Goal: Task Accomplishment & Management: Manage account settings

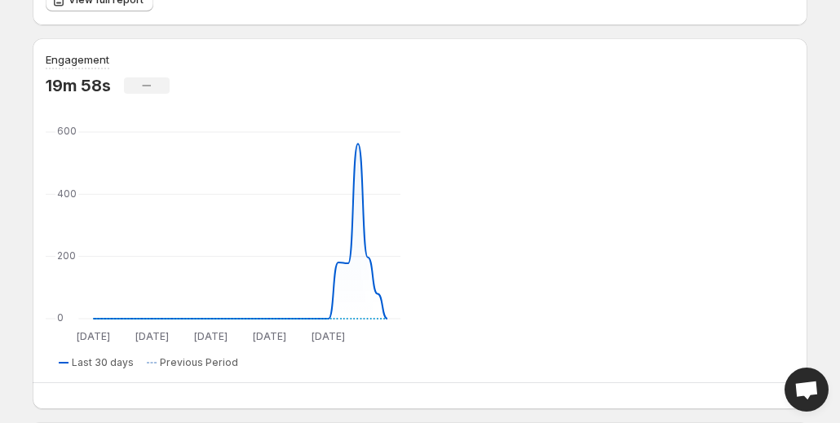
scroll to position [634, 0]
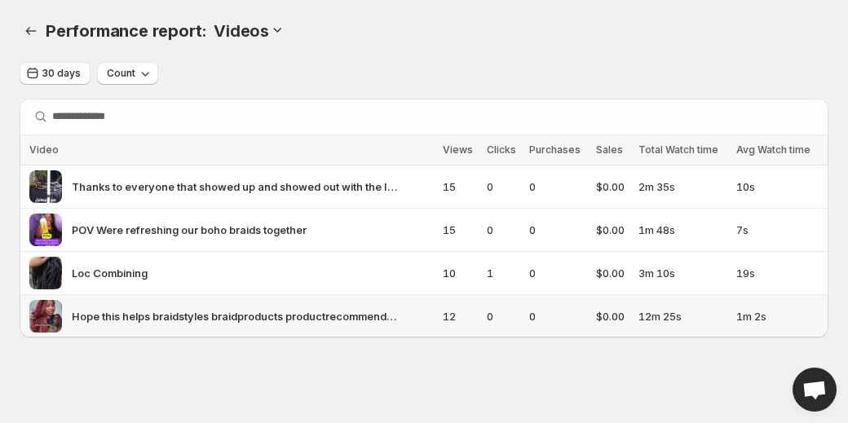
click at [41, 316] on img at bounding box center [45, 316] width 33 height 33
click at [124, 315] on span "Hope this helps braidstyles braidproducts productrecommendations productreccome…" at bounding box center [235, 316] width 326 height 16
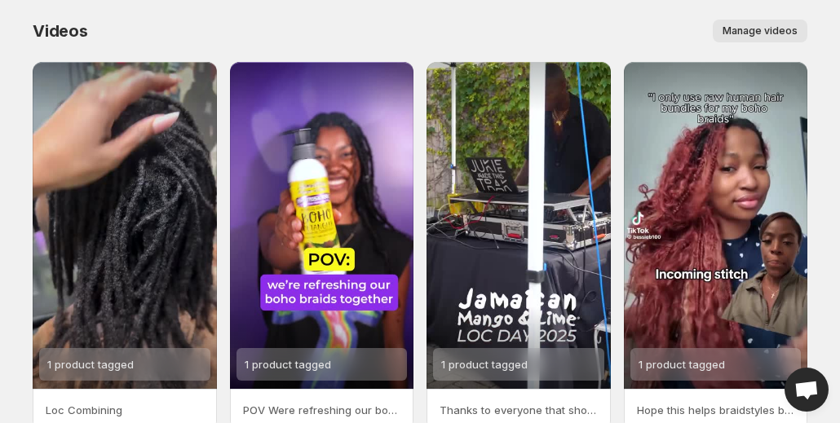
click at [783, 25] on span "Manage videos" at bounding box center [760, 30] width 75 height 13
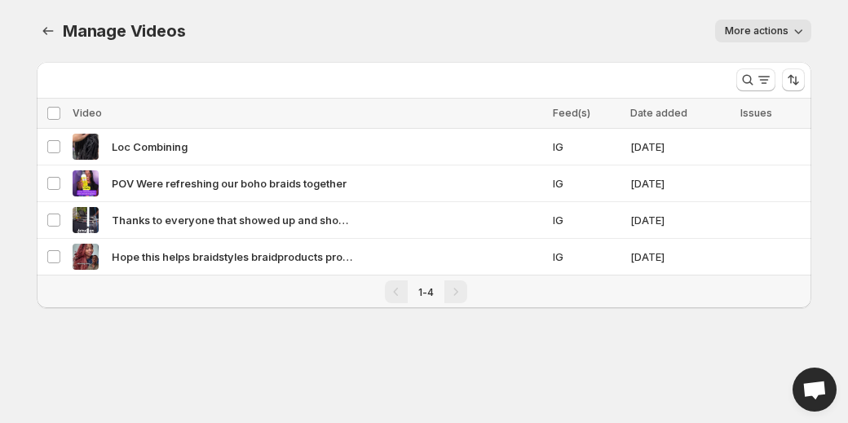
click at [789, 38] on button "More actions" at bounding box center [763, 31] width 96 height 23
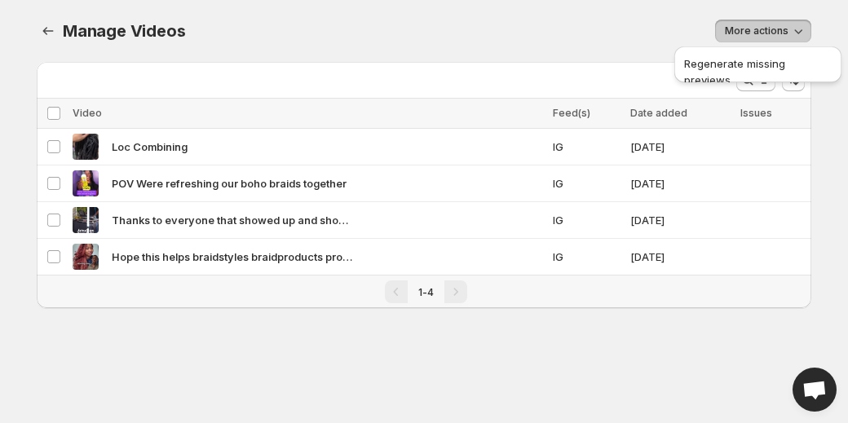
click at [617, 22] on div "More actions" at bounding box center [508, 31] width 607 height 23
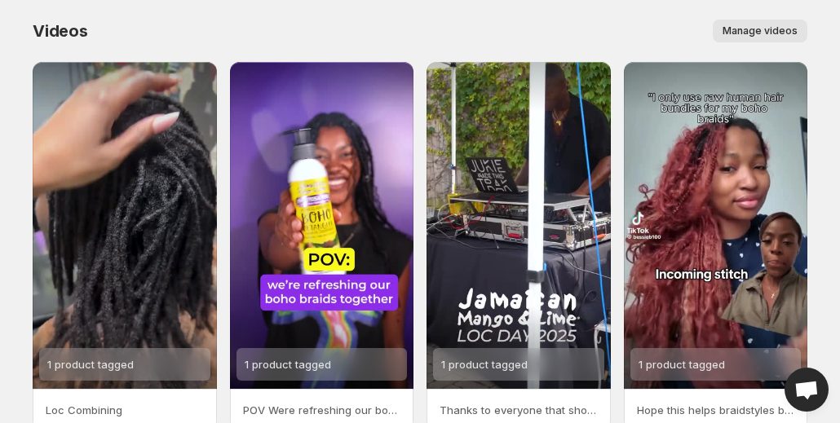
click at [791, 24] on button "Manage videos" at bounding box center [760, 31] width 95 height 23
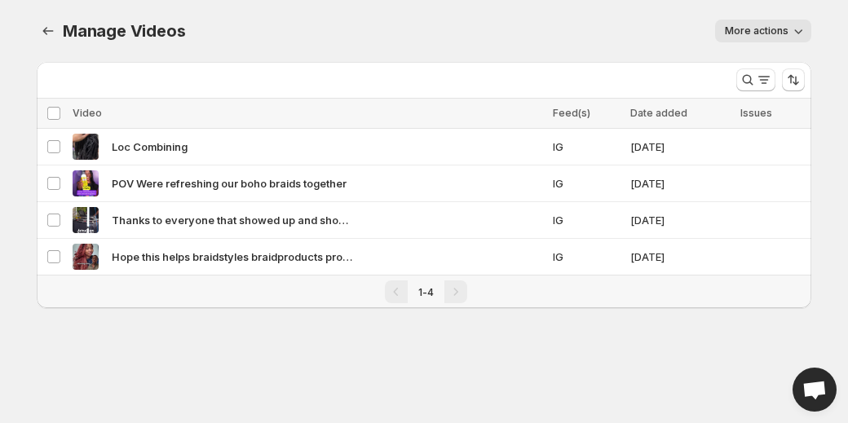
click at [795, 25] on icon "button" at bounding box center [798, 31] width 16 height 16
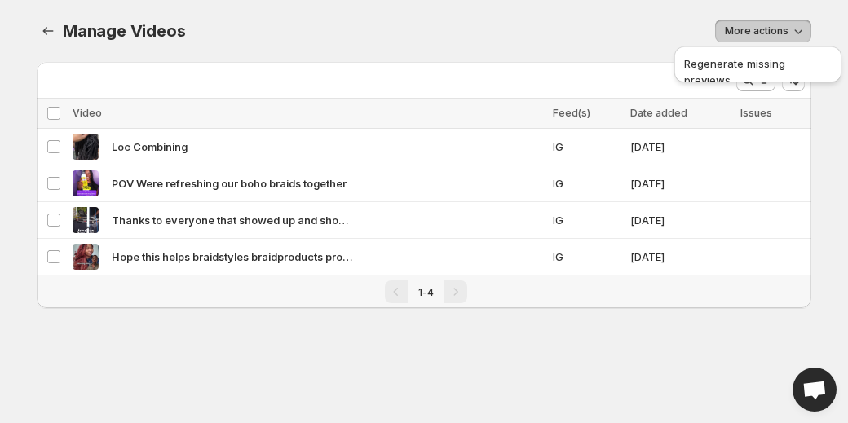
click at [408, 5] on div "Manage Videos. This page is ready Manage Videos More actions More actions More …" at bounding box center [424, 31] width 775 height 62
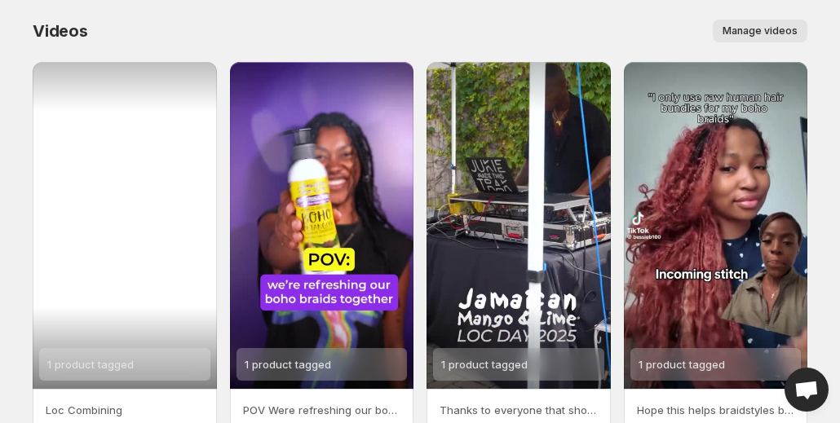
scroll to position [82, 0]
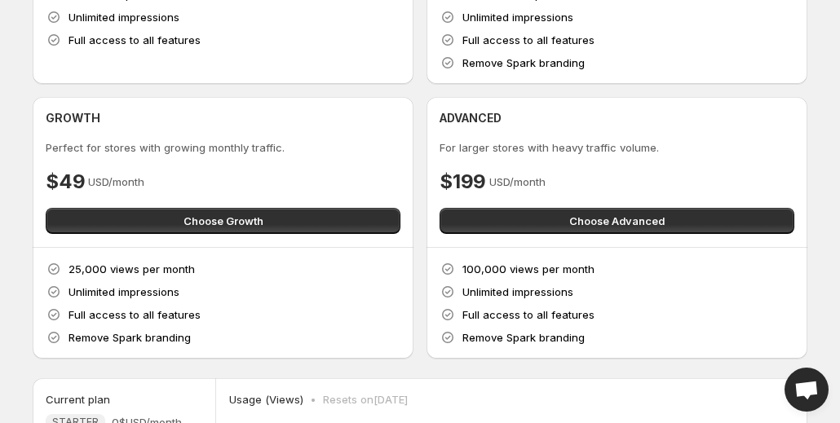
scroll to position [261, 0]
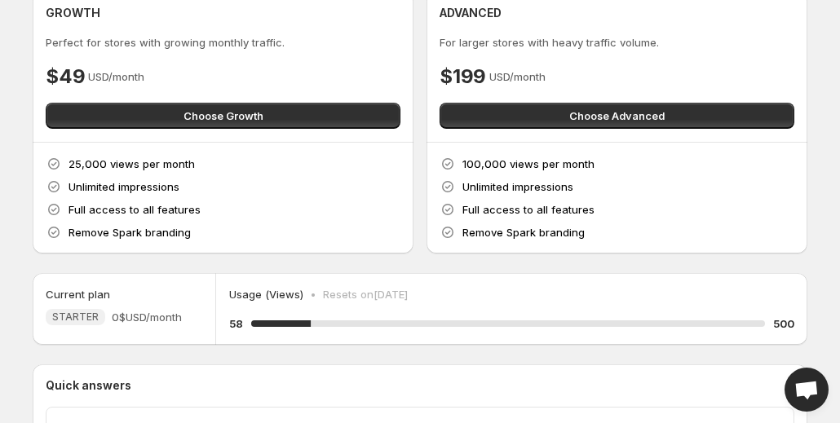
scroll to position [378, 0]
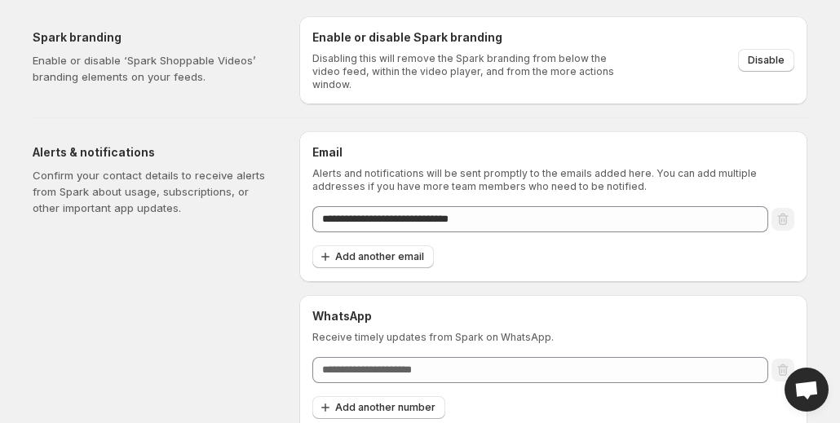
scroll to position [49, 0]
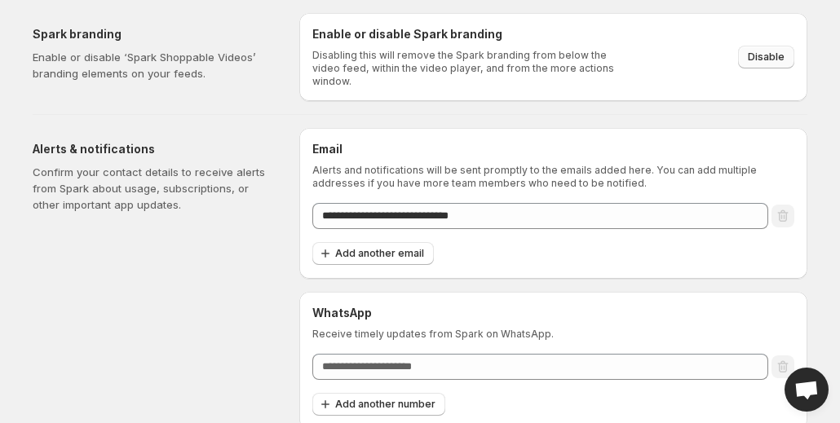
click at [768, 52] on span "Disable" at bounding box center [766, 57] width 37 height 13
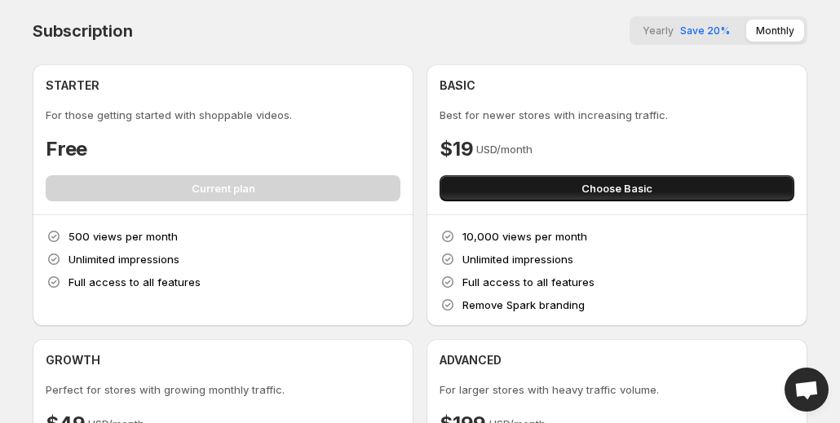
click at [581, 197] on span "Choose Basic" at bounding box center [616, 188] width 71 height 16
